Goal: Find contact information: Find contact information

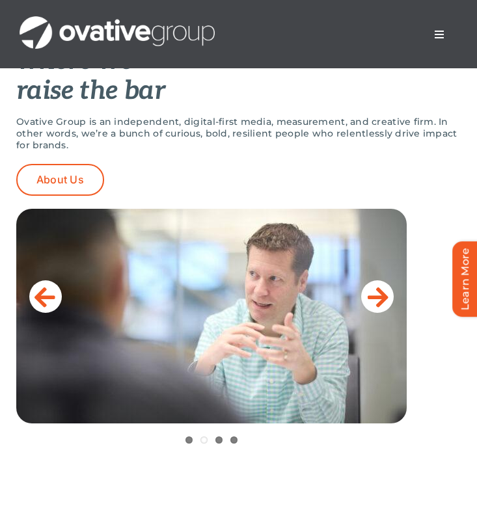
scroll to position [511, 0]
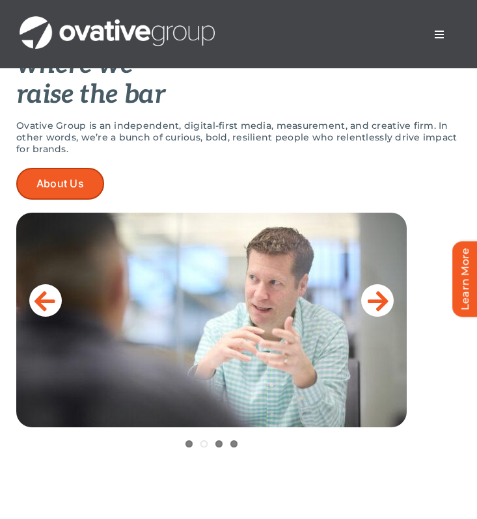
click at [75, 193] on link "About Us" at bounding box center [60, 184] width 88 height 32
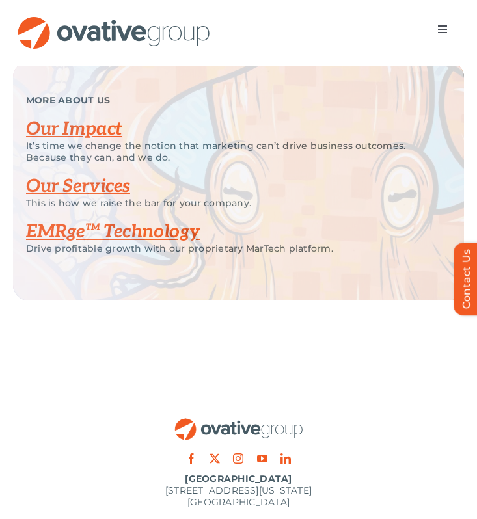
scroll to position [2656, 0]
click at [442, 29] on span "Menu" at bounding box center [442, 29] width 10 height 10
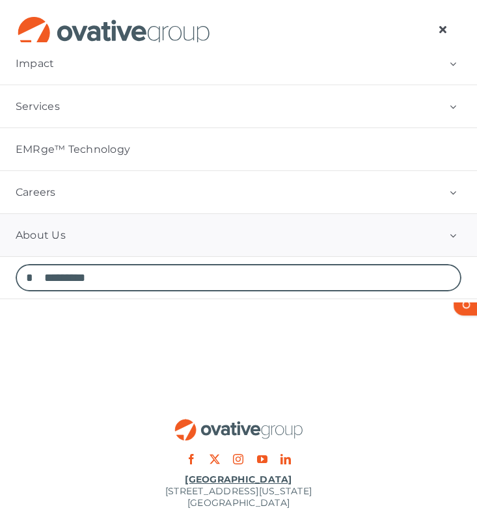
click at [455, 237] on button "Open submenu of About Us" at bounding box center [453, 235] width 48 height 42
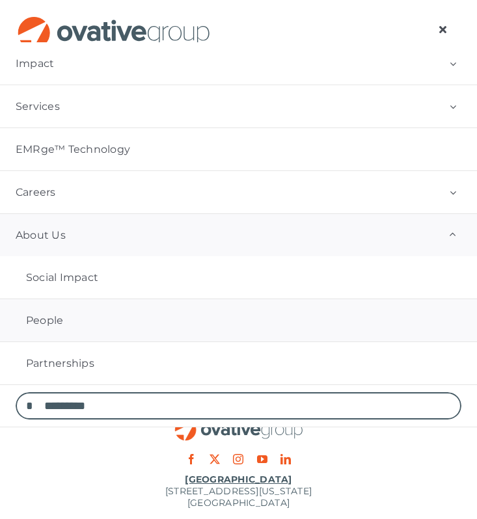
click at [373, 323] on link "People" at bounding box center [238, 320] width 477 height 42
click at [363, 323] on link "People" at bounding box center [238, 320] width 477 height 42
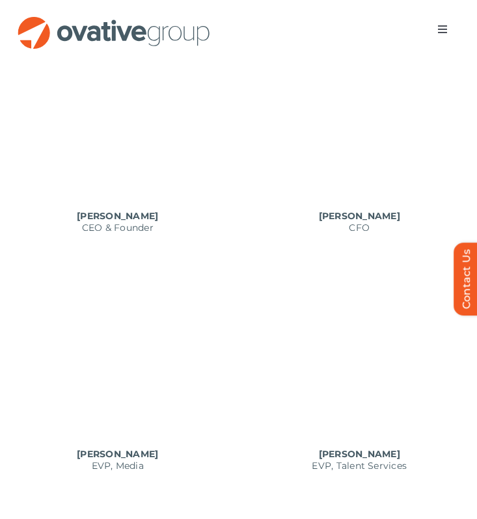
scroll to position [682, 0]
